Goal: Transaction & Acquisition: Purchase product/service

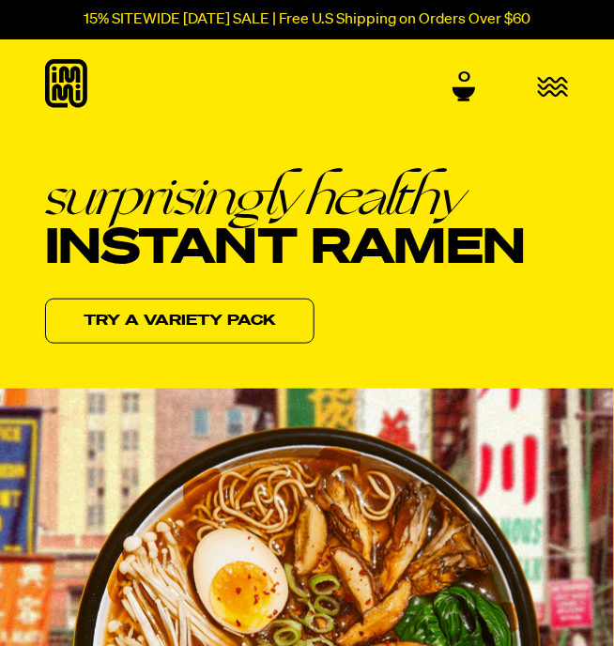
click at [501, 335] on div "surprisingly healthy Instant Ramen Try a variety pack" at bounding box center [307, 256] width 524 height 175
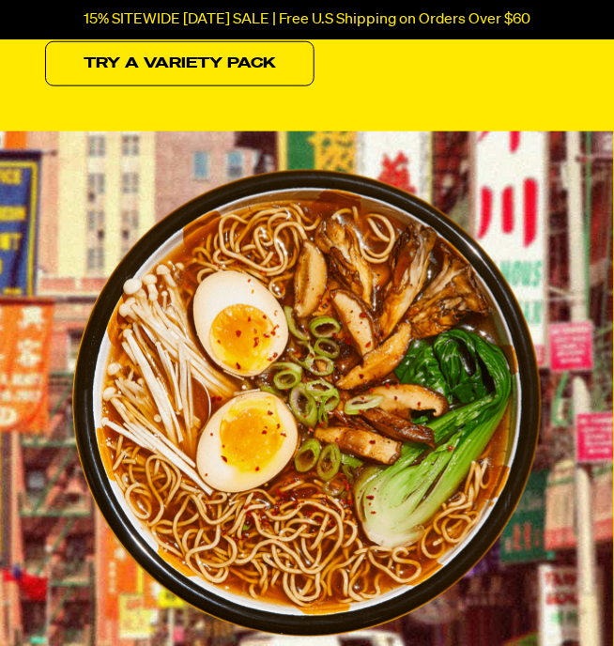
scroll to position [110, 0]
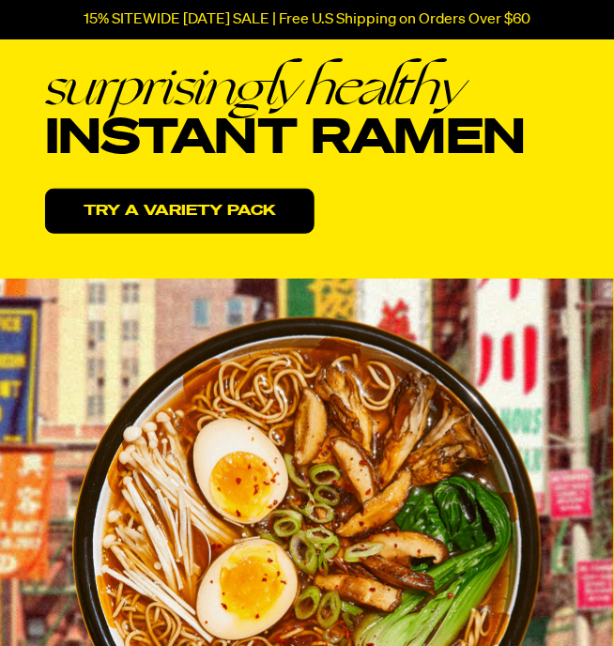
click at [145, 199] on link "Try a variety pack" at bounding box center [180, 211] width 270 height 45
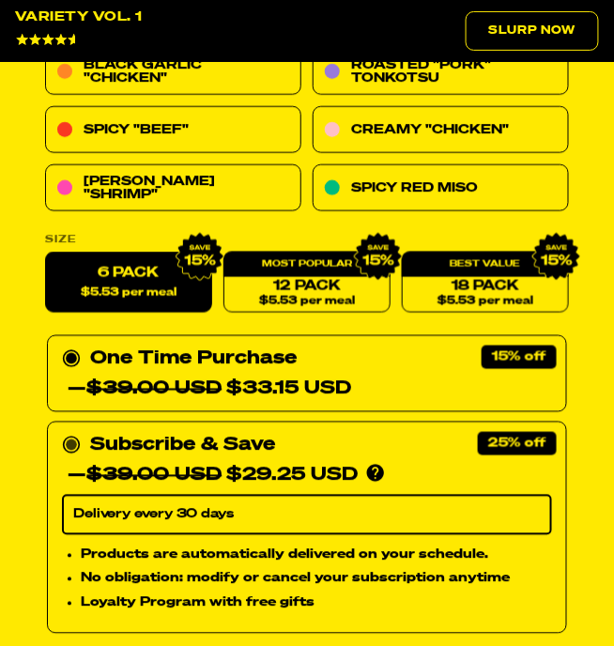
scroll to position [1090, 0]
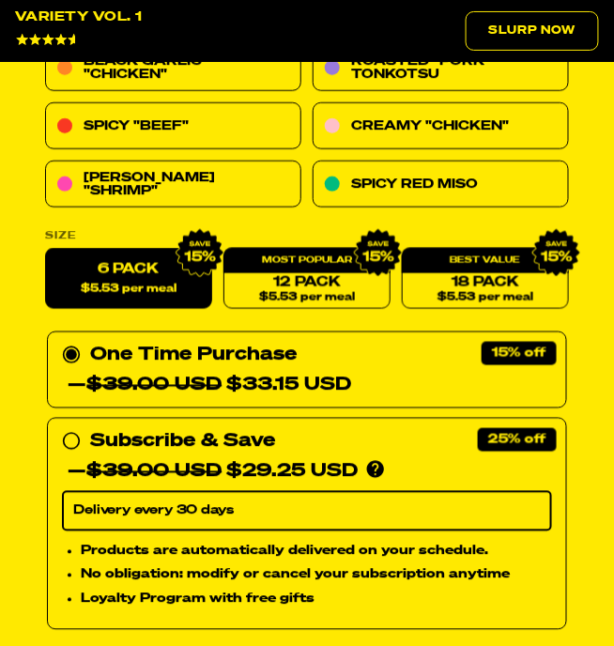
click at [324, 364] on div "One Time Purchase — $39.00 USD $33.15 USD" at bounding box center [307, 370] width 490 height 60
click at [74, 340] on input "One Time Purchase — $39.00 USD $33.15 USD" at bounding box center [68, 340] width 12 height 0
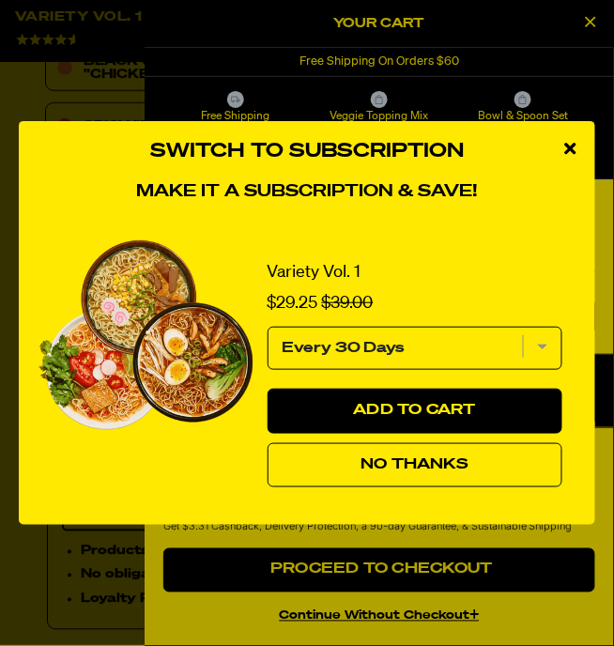
click at [433, 473] on span "No Thanks" at bounding box center [415, 465] width 108 height 15
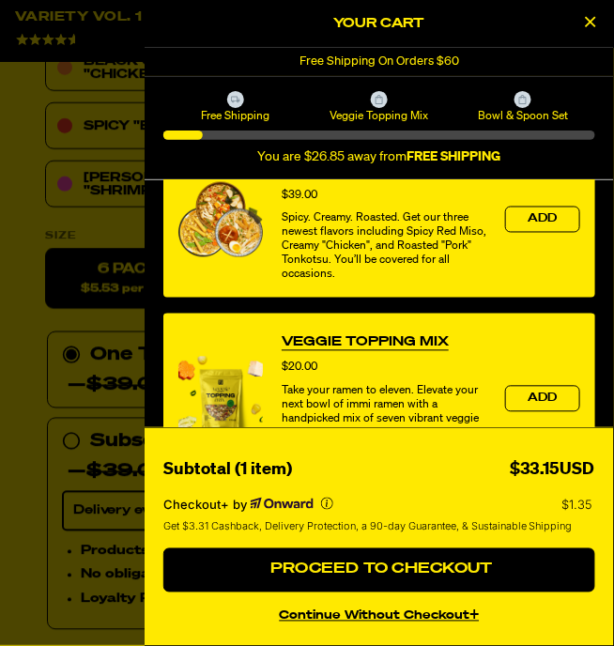
scroll to position [505, 0]
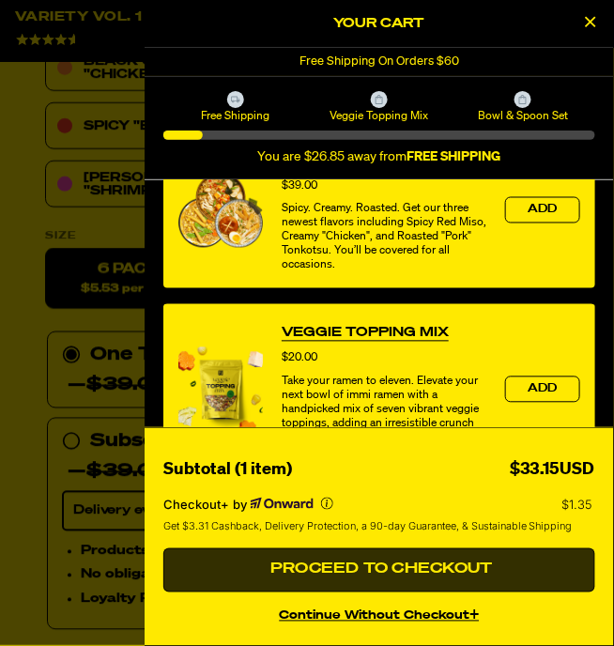
click at [398, 578] on span "Proceed to Checkout" at bounding box center [379, 570] width 227 height 15
